Goal: Find specific page/section: Find specific page/section

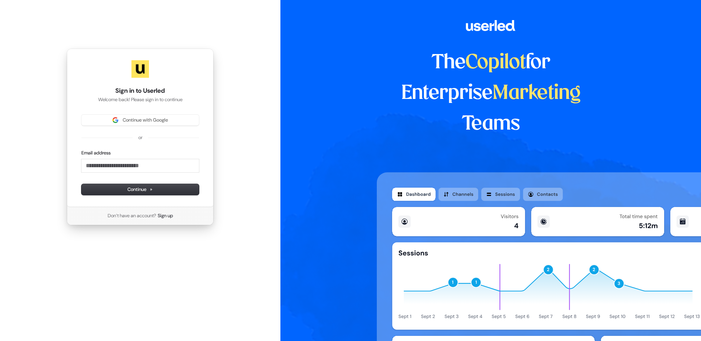
click at [153, 110] on div "Sign in to Userled Welcome back! Please sign in to continue Continue with Googl…" at bounding box center [140, 128] width 147 height 158
click at [150, 119] on span "Continue with Google" at bounding box center [145, 120] width 45 height 7
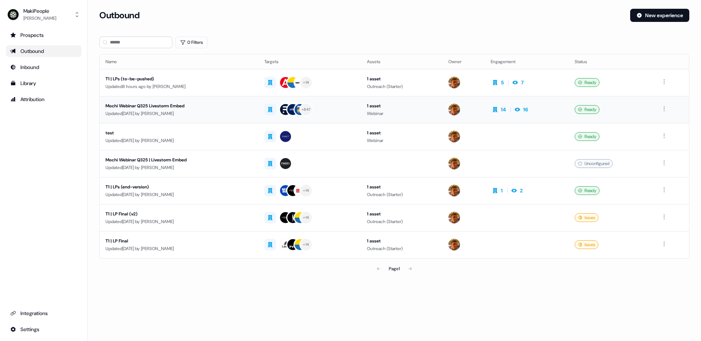
click at [226, 106] on div "Mochi Webinar Q325 Livestorm Embed" at bounding box center [179, 105] width 147 height 7
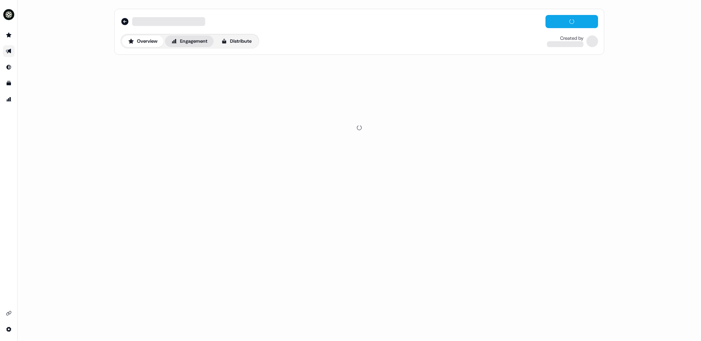
click at [200, 45] on button "Engagement" at bounding box center [189, 41] width 49 height 12
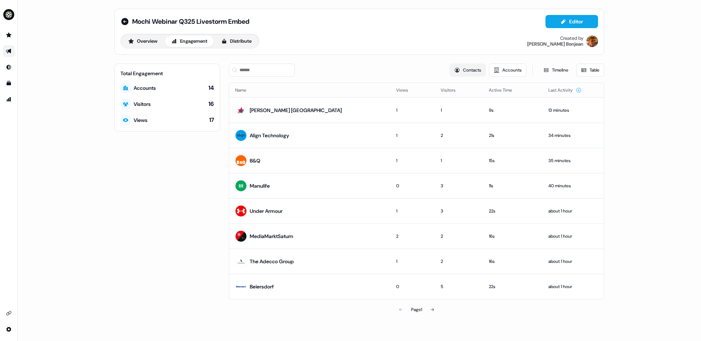
click at [462, 72] on button "Contacts" at bounding box center [468, 70] width 37 height 13
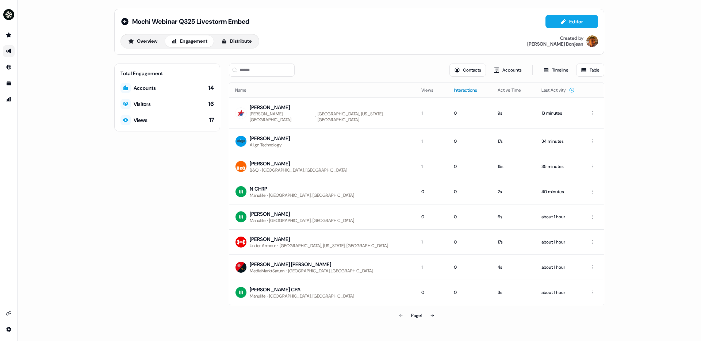
click at [454, 92] on button "Interactions" at bounding box center [470, 90] width 32 height 13
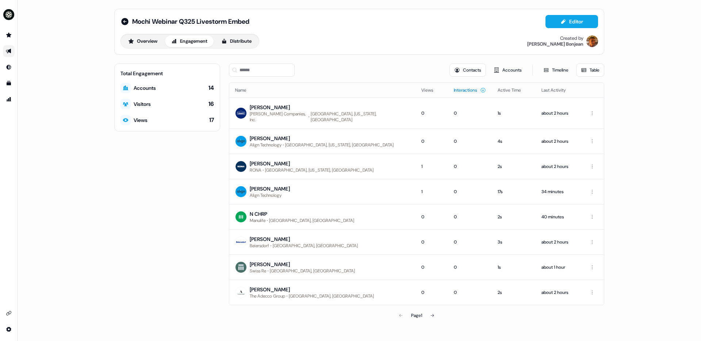
click at [454, 91] on button "Interactions" at bounding box center [470, 90] width 32 height 13
